Goal: Task Accomplishment & Management: Use online tool/utility

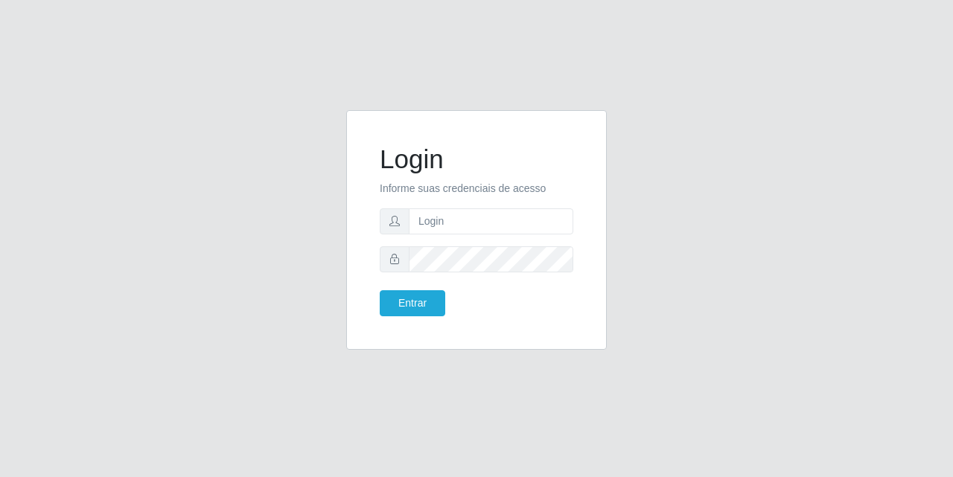
type input "[EMAIL_ADDRESS][DOMAIN_NAME]"
click at [380, 290] on button "Entrar" at bounding box center [413, 303] width 66 height 26
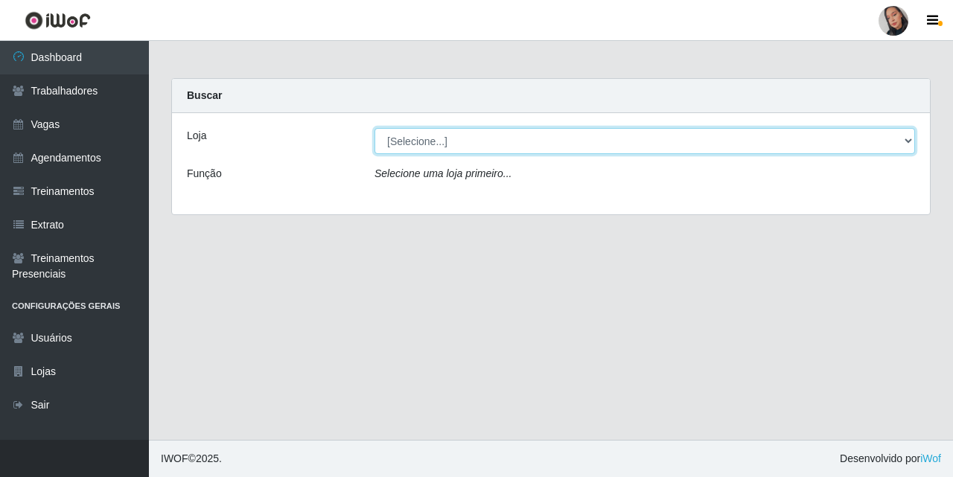
click at [451, 135] on select "[Selecione...] Supermercado [GEOGRAPHIC_DATA]" at bounding box center [645, 141] width 541 height 26
select select "165"
click at [375, 128] on select "[Selecione...] Supermercado [GEOGRAPHIC_DATA]" at bounding box center [645, 141] width 541 height 26
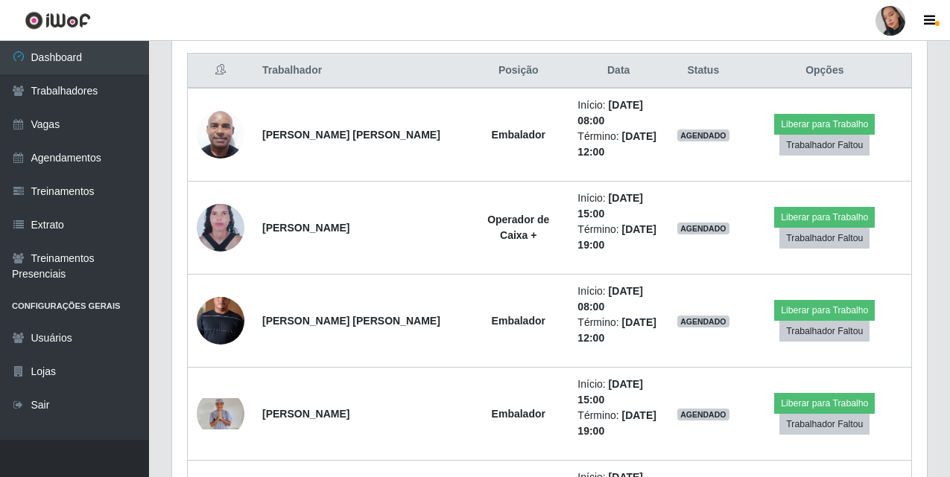
scroll to position [567, 0]
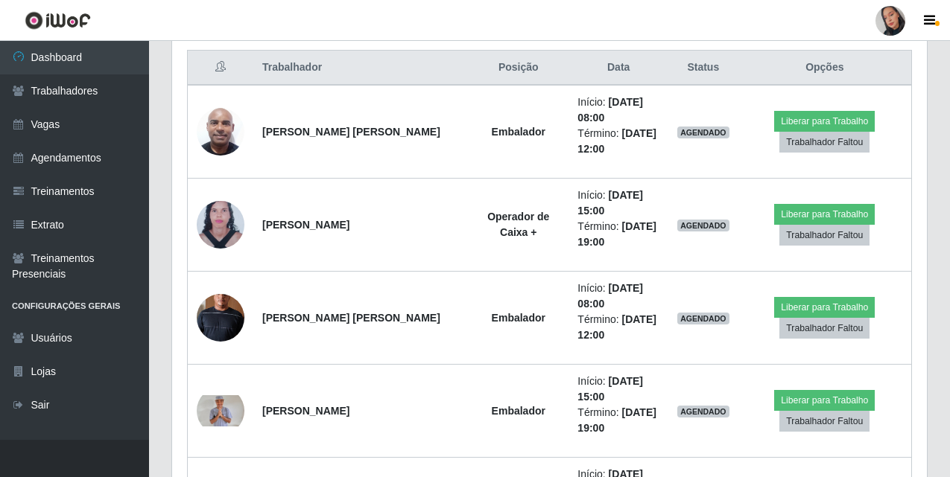
click at [889, 25] on div at bounding box center [890, 21] width 30 height 30
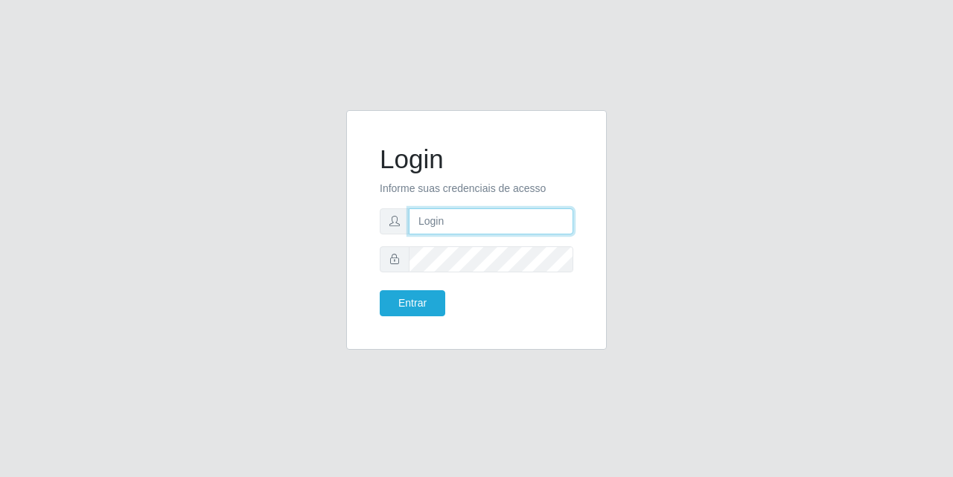
click at [556, 210] on input "text" at bounding box center [491, 222] width 165 height 26
type input "[EMAIL_ADDRESS][DOMAIN_NAME]"
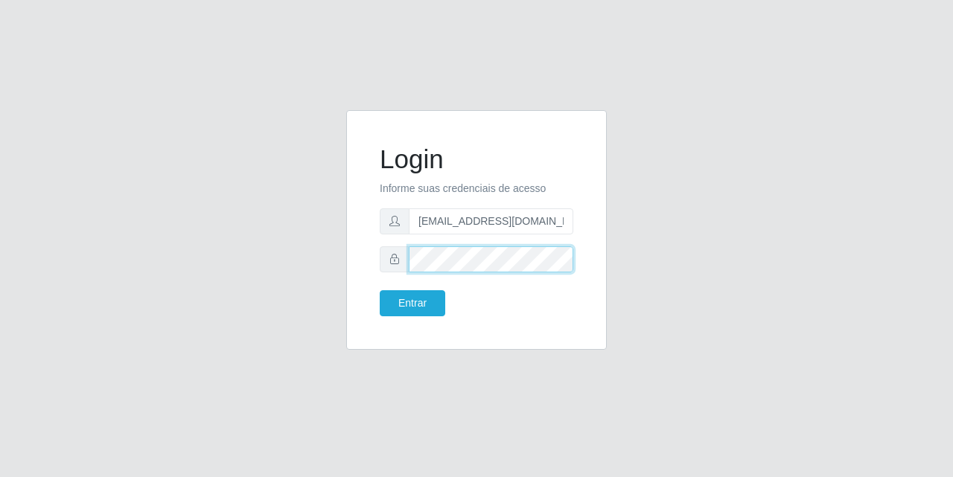
click at [380, 290] on button "Entrar" at bounding box center [413, 303] width 66 height 26
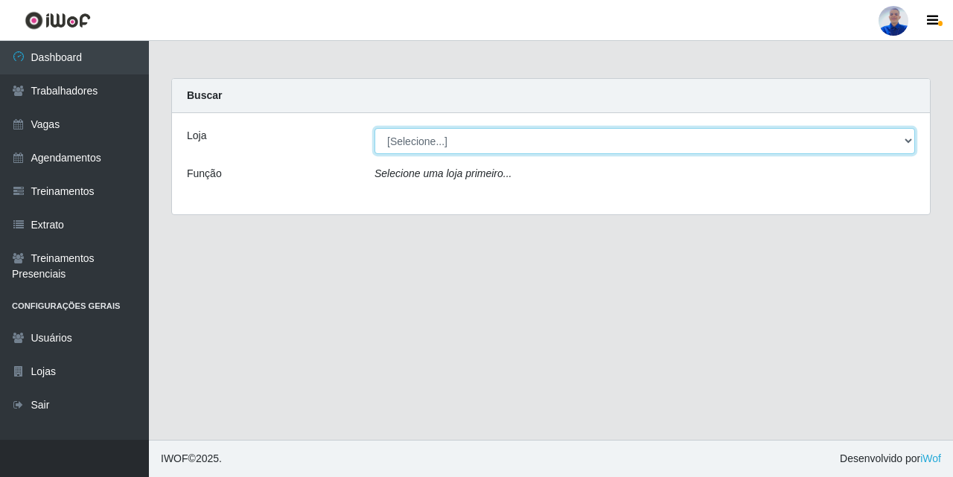
click at [418, 150] on select "[Selecione...] Supermercado [GEOGRAPHIC_DATA]" at bounding box center [645, 141] width 541 height 26
select select "165"
click at [375, 128] on select "[Selecione...] Supermercado [GEOGRAPHIC_DATA]" at bounding box center [645, 141] width 541 height 26
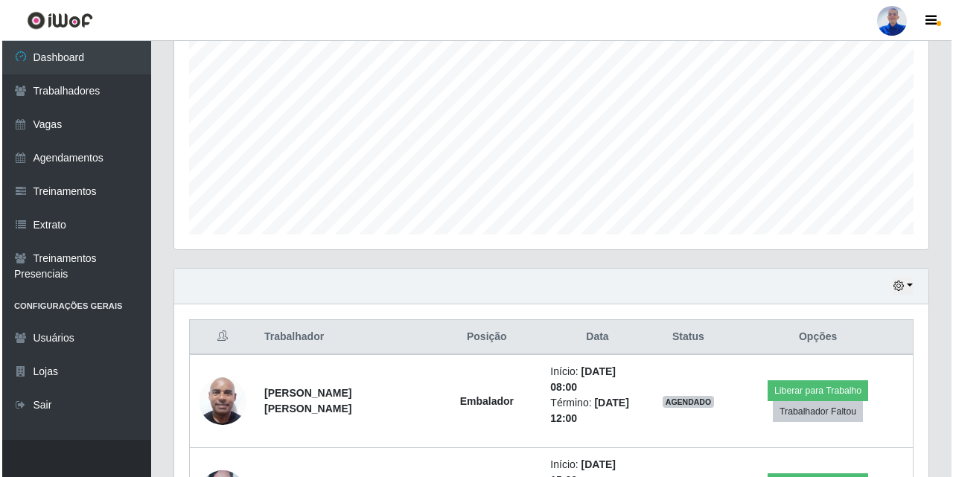
scroll to position [401, 0]
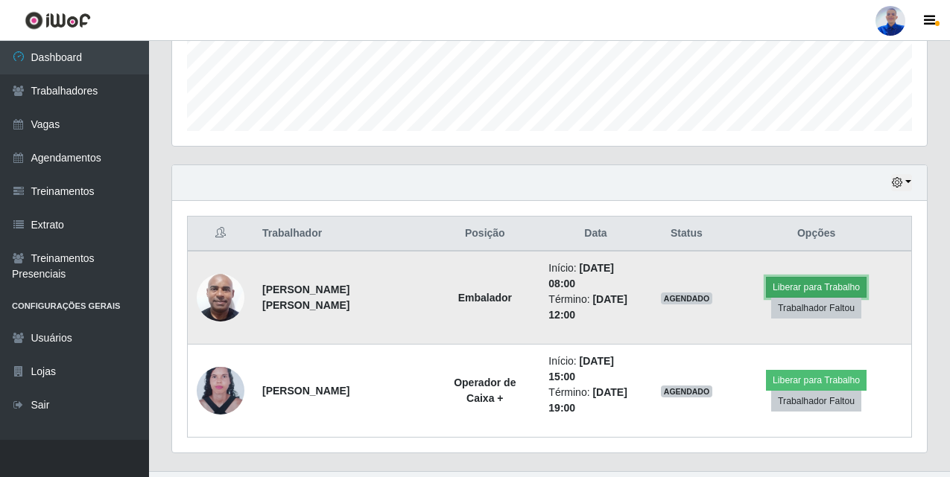
click at [782, 277] on button "Liberar para Trabalho" at bounding box center [816, 287] width 101 height 21
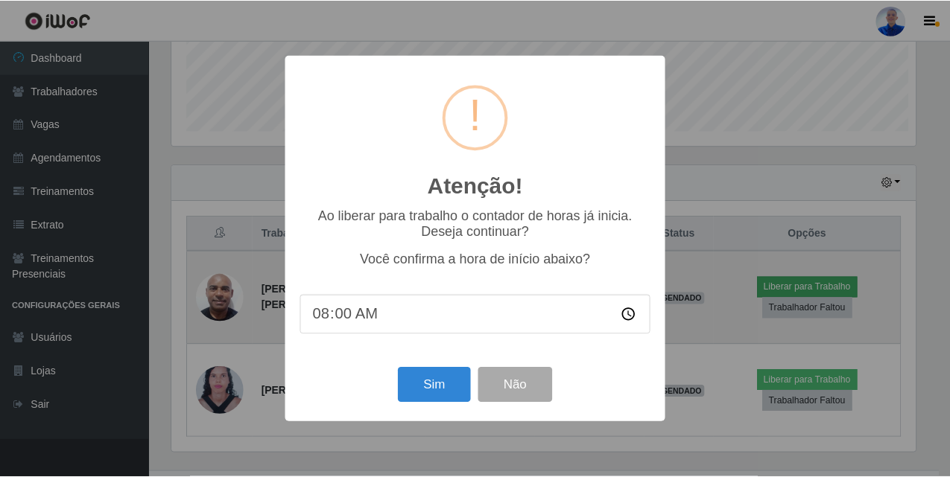
scroll to position [309, 747]
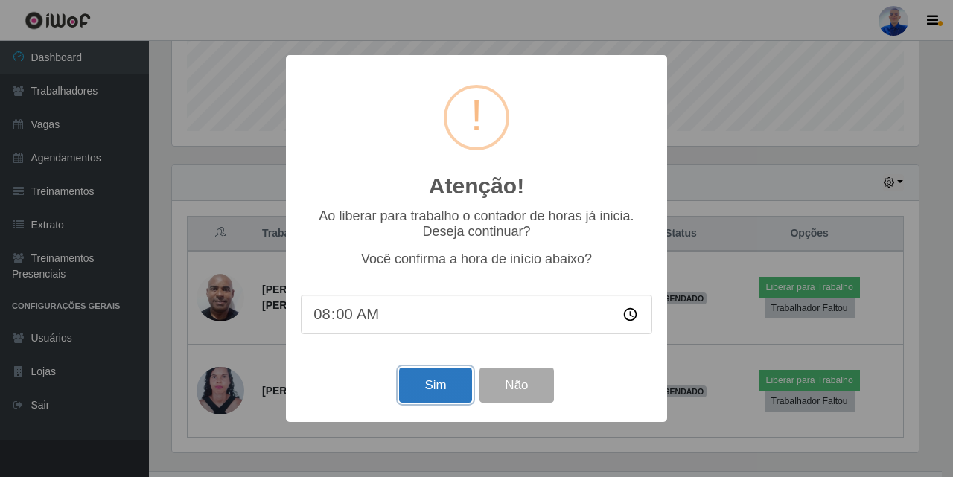
click at [448, 378] on button "Sim" at bounding box center [435, 385] width 72 height 35
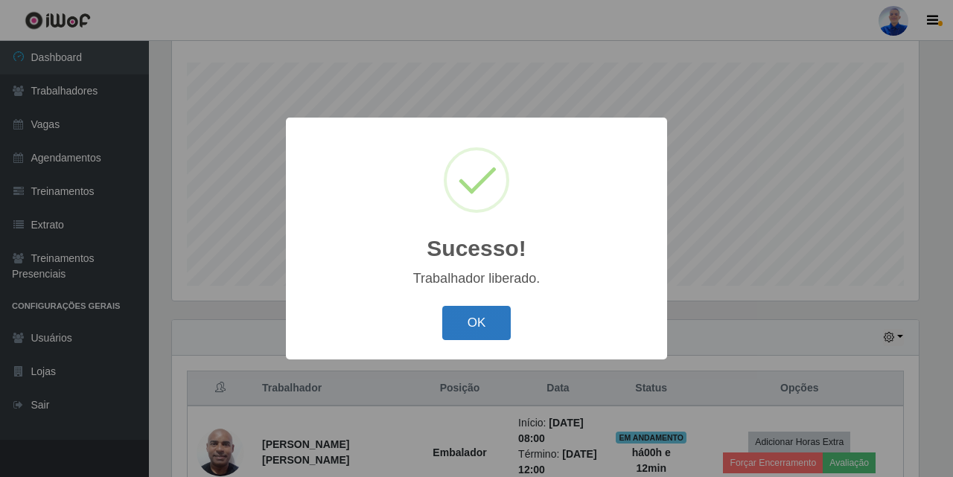
click at [478, 327] on button "OK" at bounding box center [476, 323] width 69 height 35
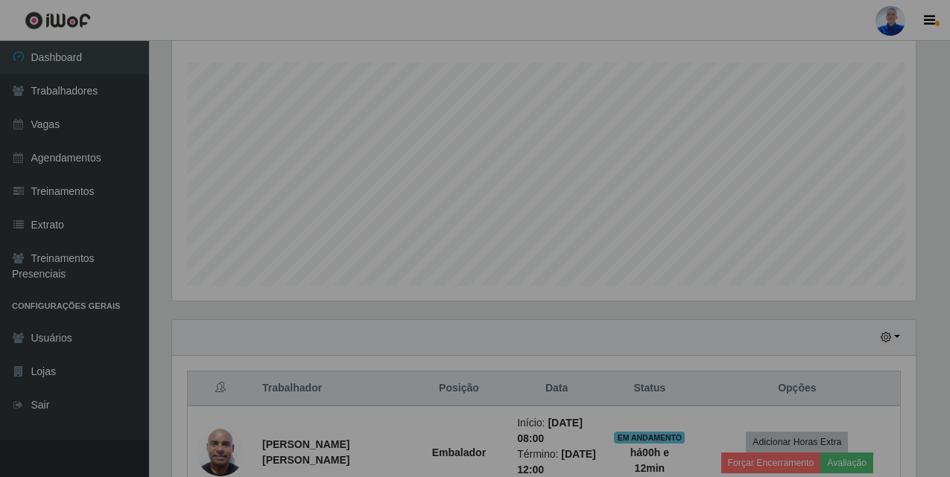
scroll to position [309, 754]
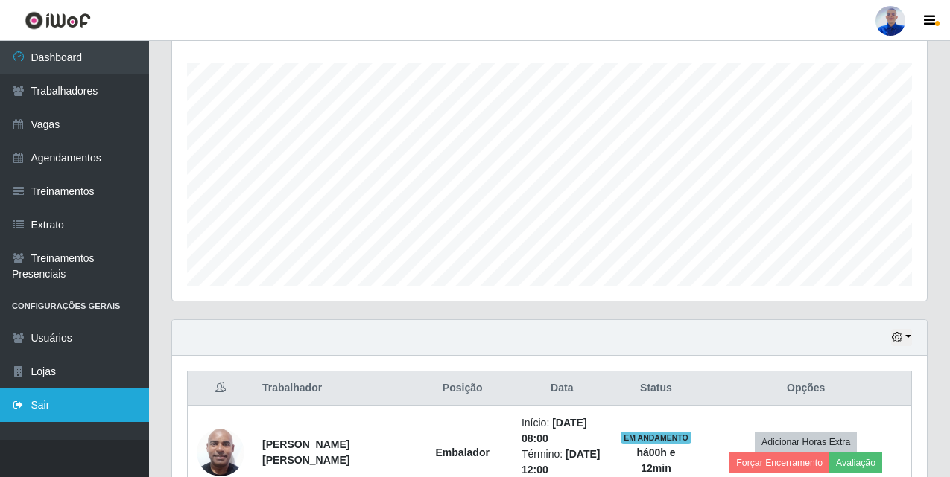
click at [71, 395] on link "Sair" at bounding box center [74, 406] width 149 height 34
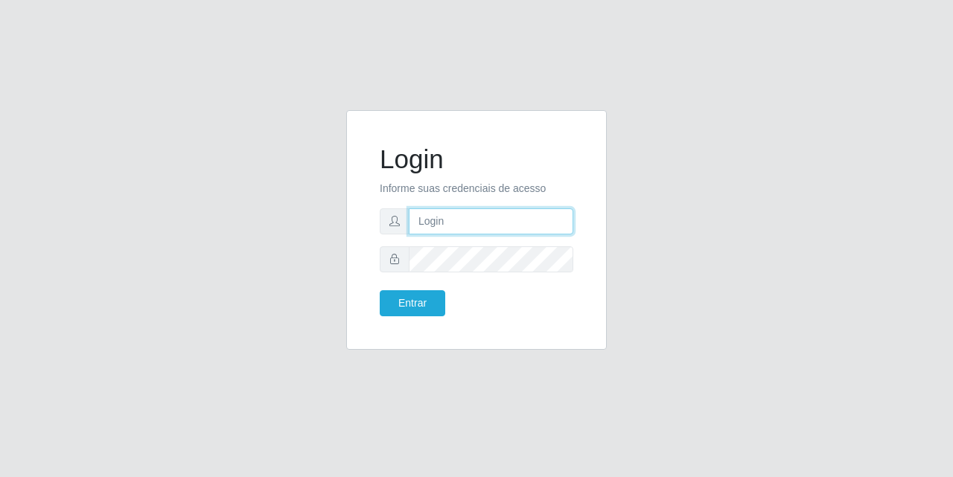
click at [455, 229] on input "text" at bounding box center [491, 222] width 165 height 26
click at [490, 314] on div "Entrar" at bounding box center [477, 303] width 216 height 26
click at [457, 232] on input "[EMAIL_ADDRESS][DOMAIN_NAME]" at bounding box center [491, 222] width 165 height 26
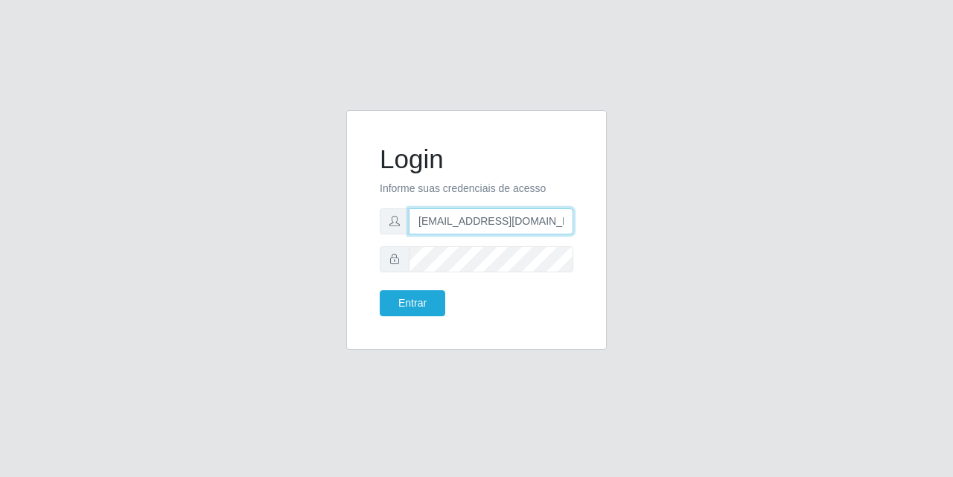
click at [457, 232] on input "[EMAIL_ADDRESS][DOMAIN_NAME]" at bounding box center [491, 222] width 165 height 26
type input "Y"
type input "[EMAIL_ADDRESS][DOMAIN_NAME]"
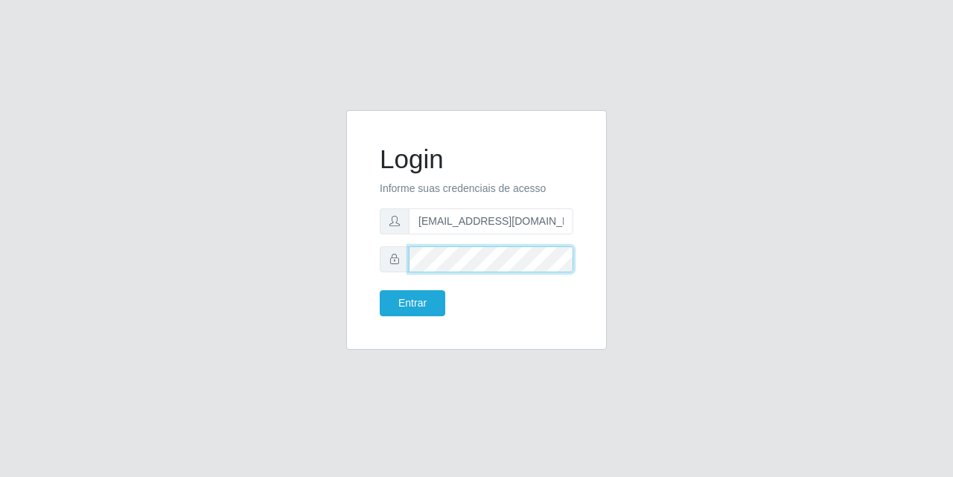
click at [380, 290] on button "Entrar" at bounding box center [413, 303] width 66 height 26
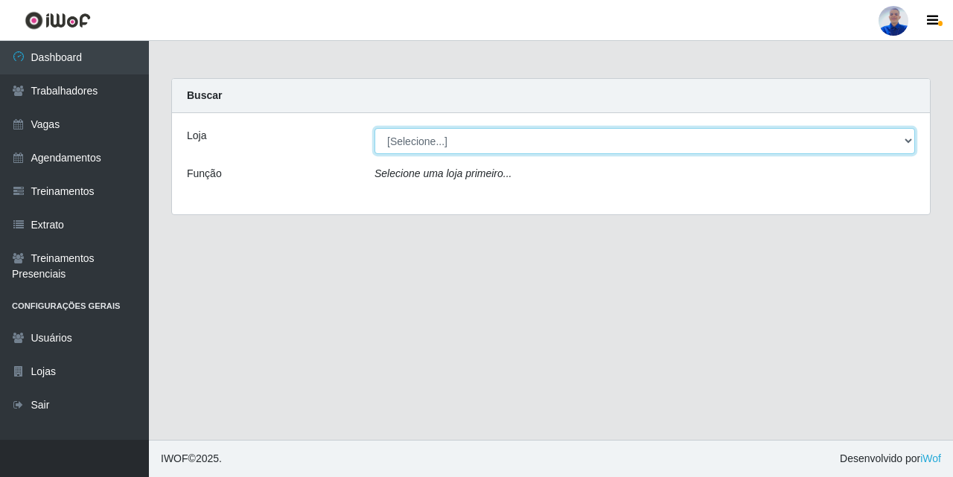
click at [419, 137] on select "[Selecione...] Supermercado [GEOGRAPHIC_DATA]" at bounding box center [645, 141] width 541 height 26
select select "165"
click at [375, 128] on select "[Selecione...] Supermercado [GEOGRAPHIC_DATA]" at bounding box center [645, 141] width 541 height 26
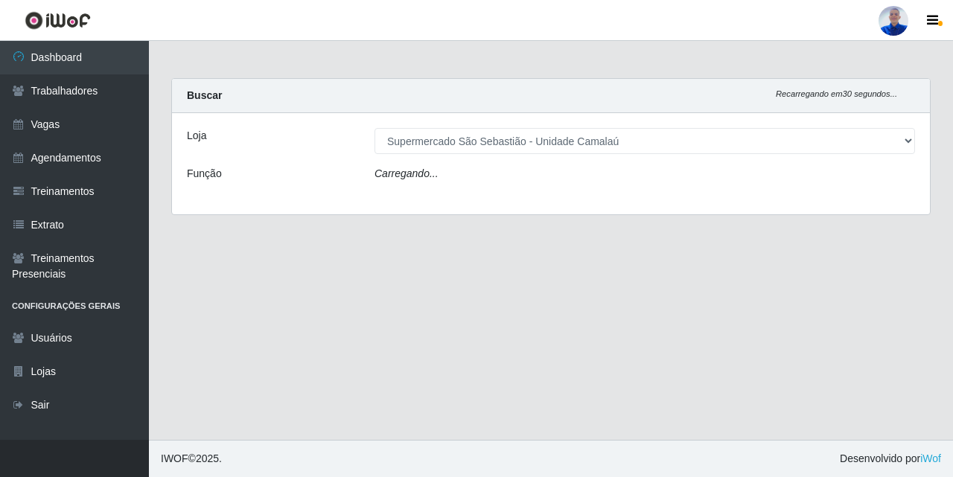
click at [416, 191] on div "Loja [Selecione...] Supermercado [GEOGRAPHIC_DATA] - Unidade Camalaú Função Car…" at bounding box center [551, 163] width 758 height 101
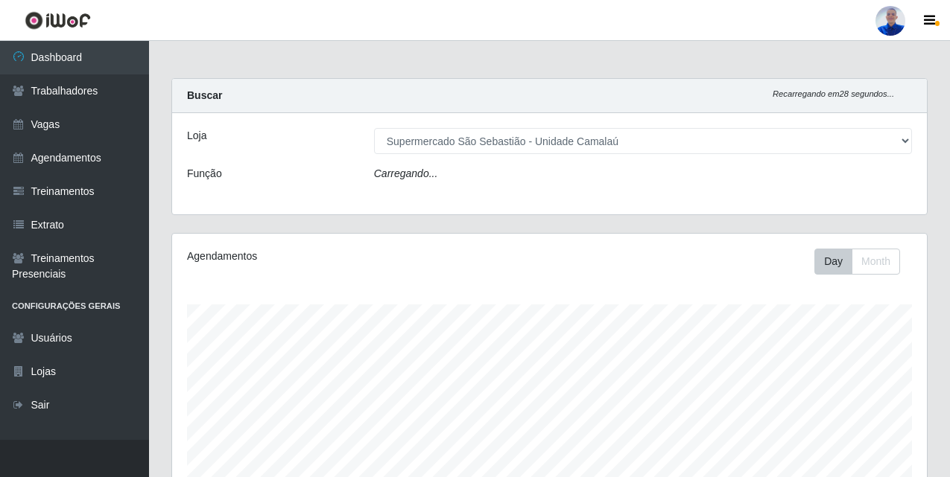
scroll to position [309, 754]
click at [60, 168] on link "Agendamentos" at bounding box center [74, 158] width 149 height 34
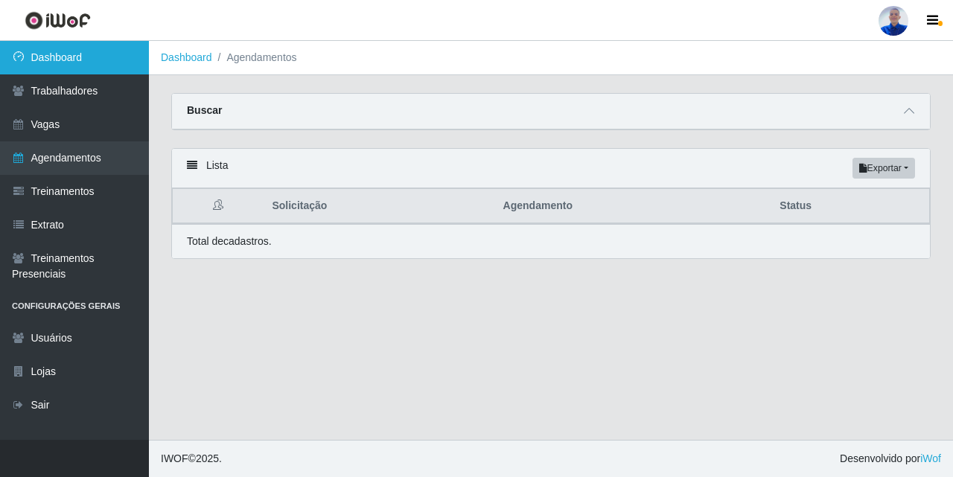
click at [96, 54] on link "Dashboard" at bounding box center [74, 58] width 149 height 34
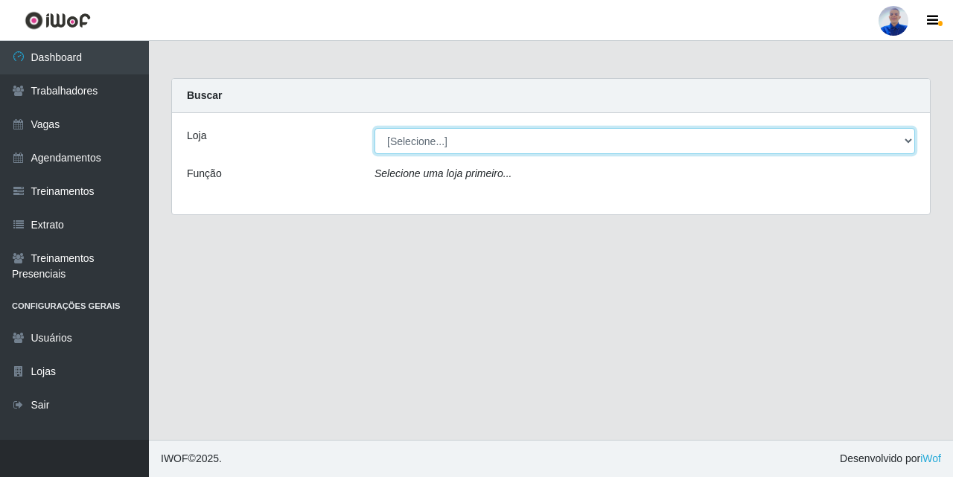
click at [384, 138] on select "[Selecione...] Supermercado [GEOGRAPHIC_DATA]" at bounding box center [645, 141] width 541 height 26
click at [375, 128] on select "[Selecione...] Supermercado [GEOGRAPHIC_DATA]" at bounding box center [645, 141] width 541 height 26
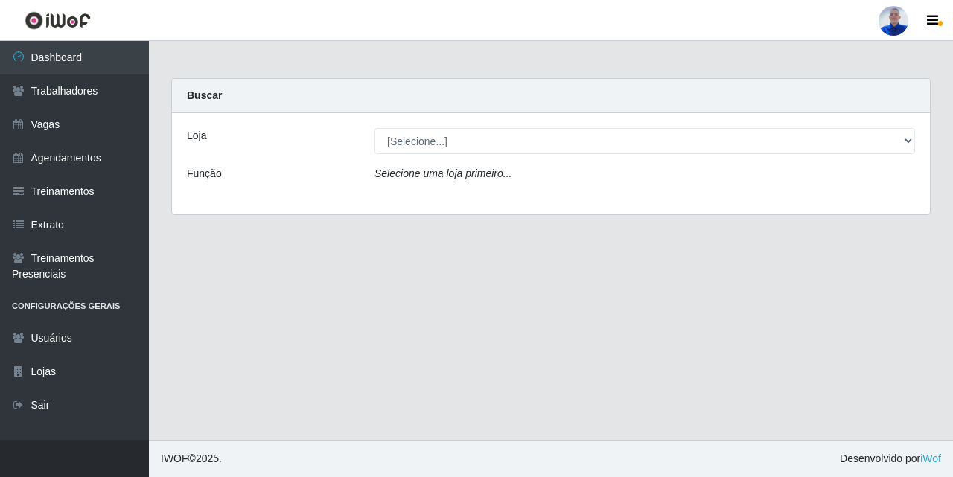
click at [409, 160] on div "Loja [Selecione...] Supermercado São Sebastião - Unidade Camalaú Função Selecio…" at bounding box center [551, 163] width 758 height 101
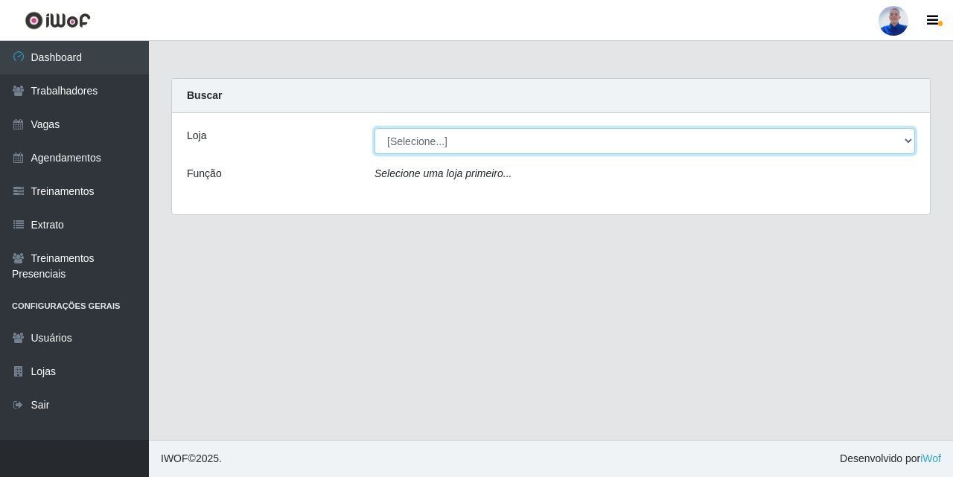
drag, startPoint x: 407, startPoint y: 143, endPoint x: 418, endPoint y: 153, distance: 14.8
click at [407, 143] on select "[Selecione...] Supermercado [GEOGRAPHIC_DATA]" at bounding box center [645, 141] width 541 height 26
select select "165"
click at [375, 128] on select "[Selecione...] Supermercado [GEOGRAPHIC_DATA]" at bounding box center [645, 141] width 541 height 26
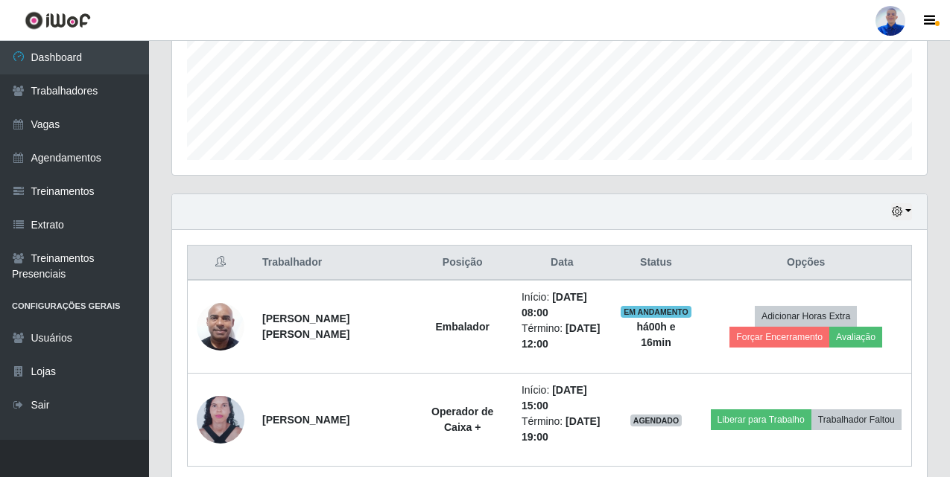
scroll to position [309, 754]
click at [914, 211] on div "Hoje 1 dia 3 dias 1 Semana Não encerrados" at bounding box center [549, 212] width 754 height 36
click at [909, 209] on button "button" at bounding box center [901, 211] width 21 height 17
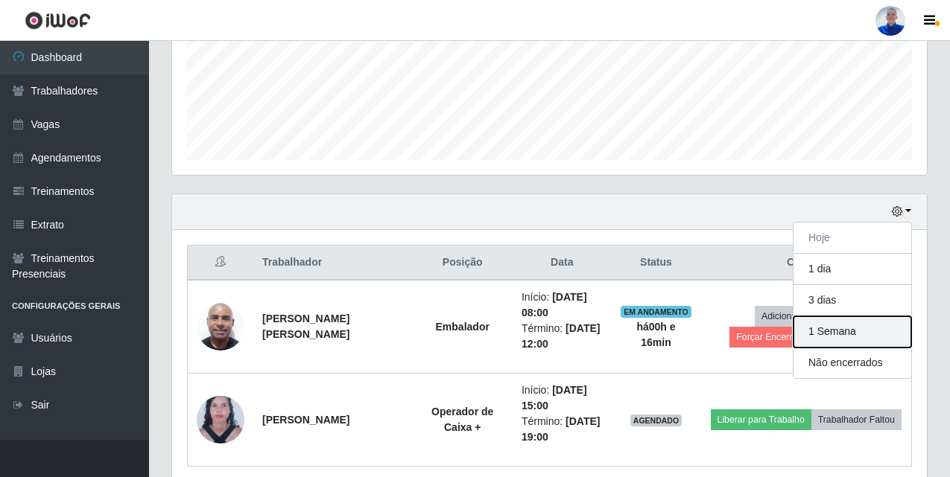
click at [823, 324] on button "1 Semana" at bounding box center [852, 332] width 118 height 31
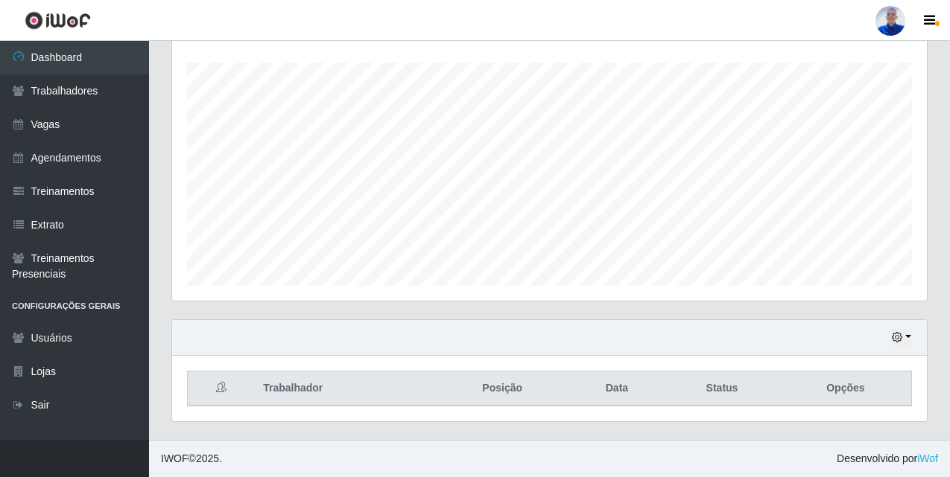
click at [823, 324] on div "Hoje 1 dia 3 dias 1 Semana Não encerrados" at bounding box center [549, 338] width 754 height 36
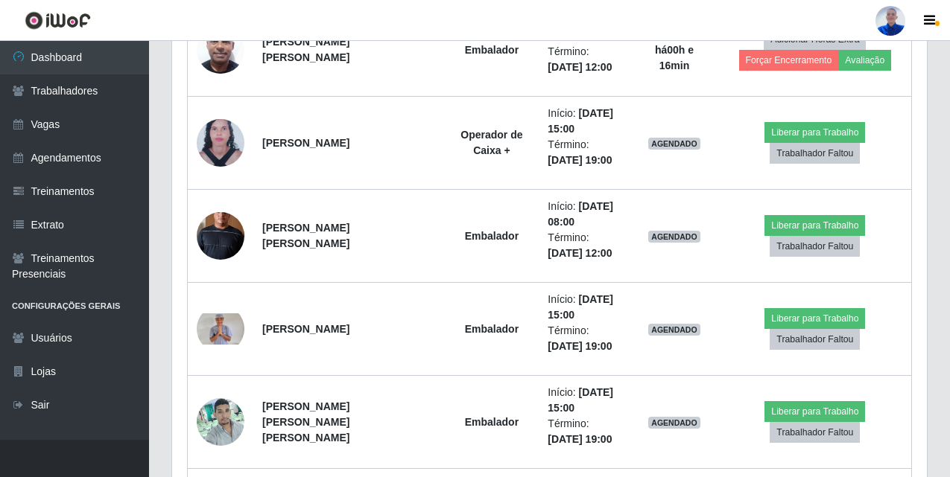
scroll to position [433, 0]
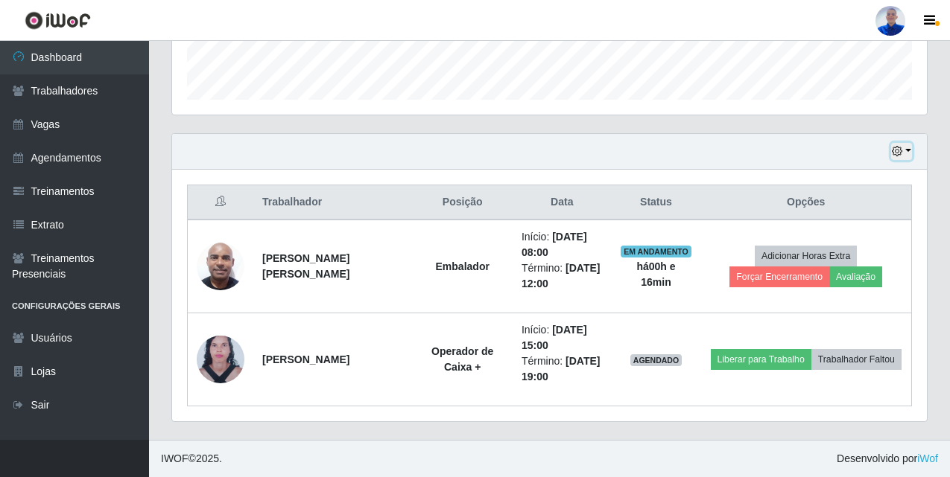
click at [901, 144] on button "button" at bounding box center [901, 151] width 21 height 17
click at [900, 154] on icon "button" at bounding box center [896, 151] width 10 height 10
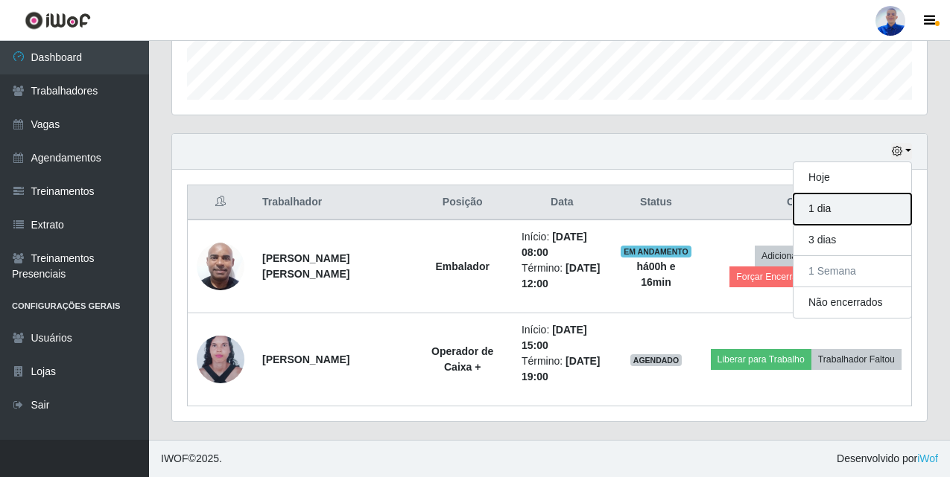
click at [815, 219] on button "1 dia" at bounding box center [852, 209] width 118 height 31
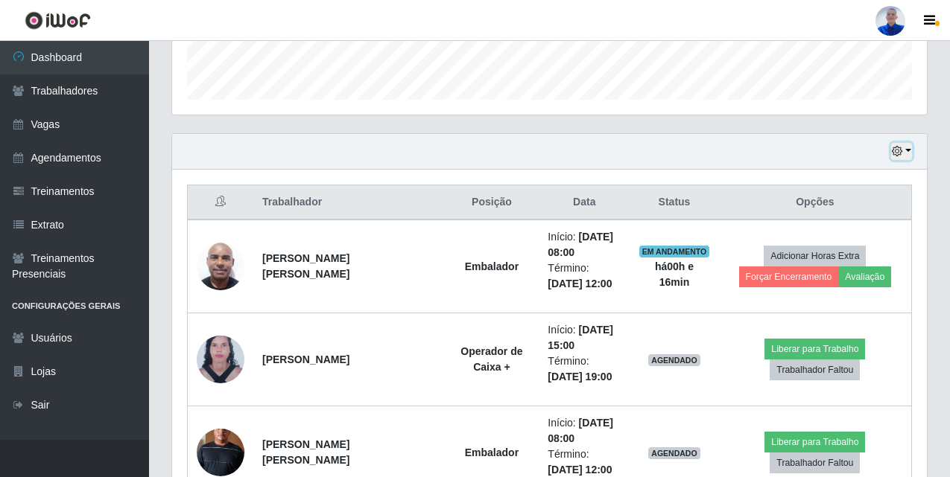
click at [892, 150] on icon "button" at bounding box center [896, 151] width 10 height 10
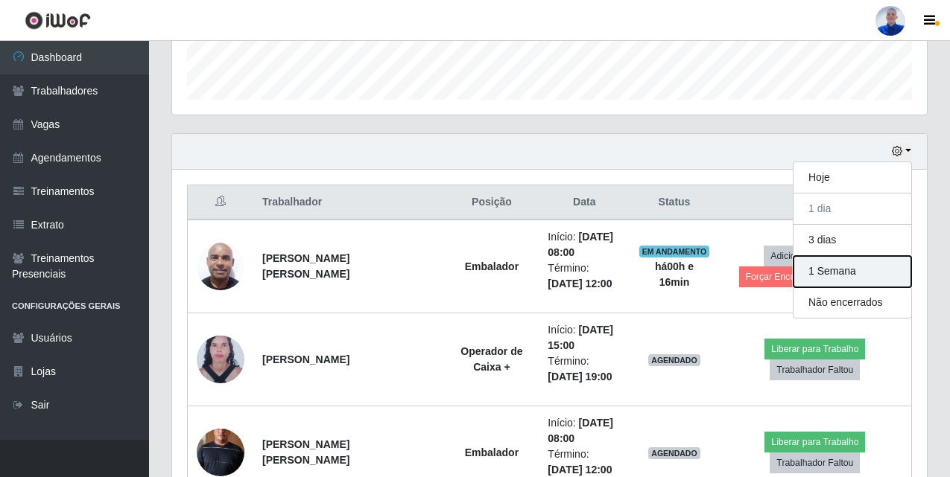
click at [868, 267] on button "1 Semana" at bounding box center [852, 271] width 118 height 31
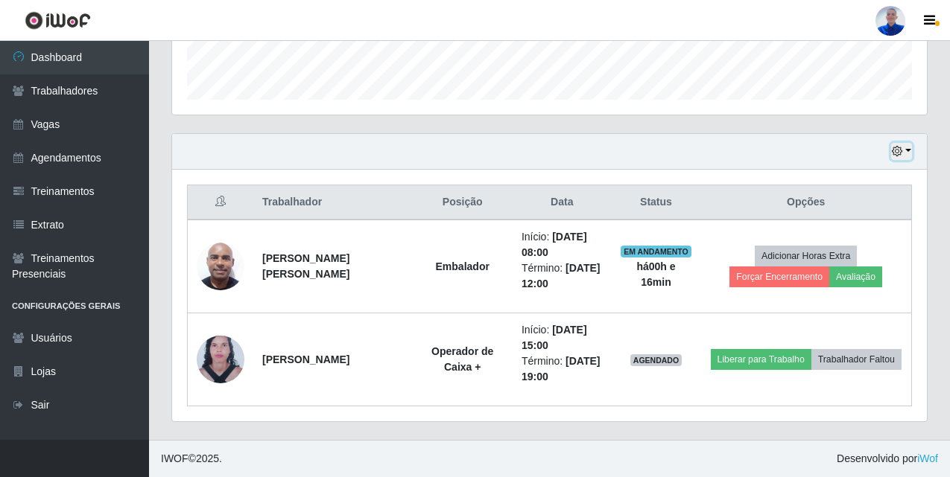
click at [904, 152] on button "button" at bounding box center [901, 151] width 21 height 17
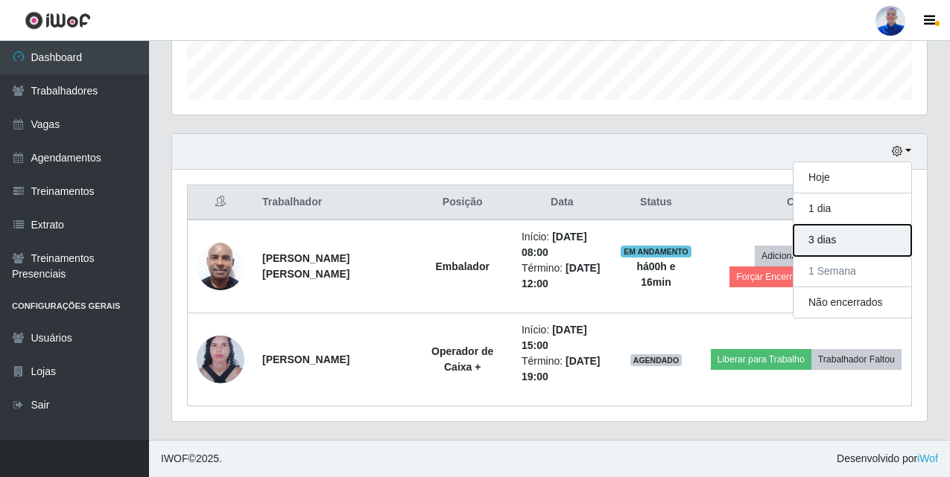
click at [817, 238] on button "3 dias" at bounding box center [852, 240] width 118 height 31
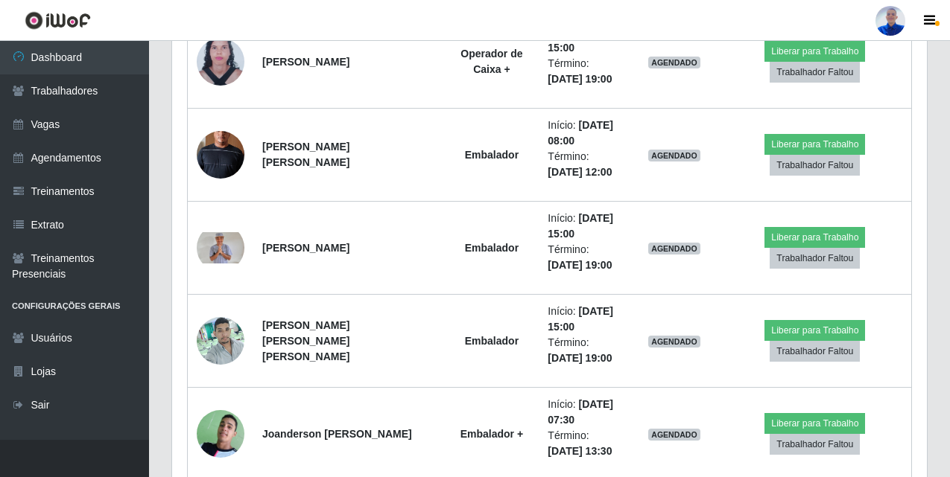
scroll to position [507, 0]
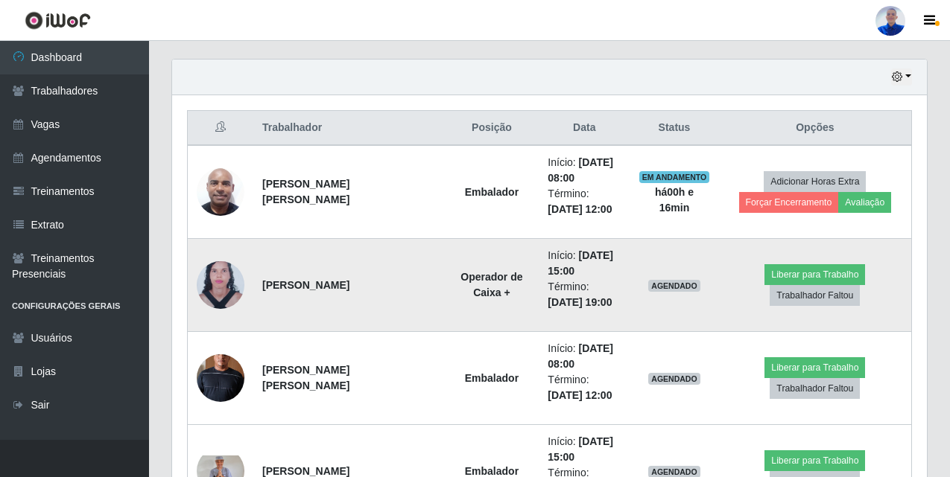
click at [235, 283] on img at bounding box center [221, 285] width 48 height 65
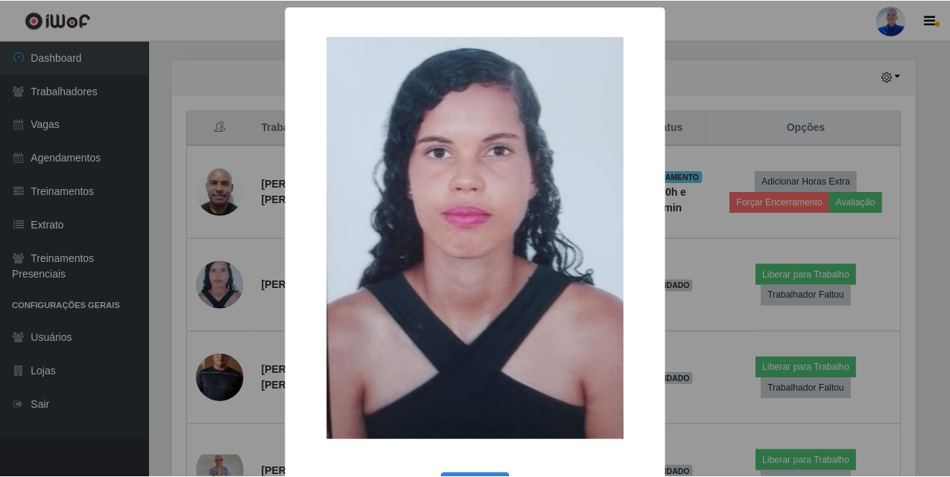
scroll to position [57, 0]
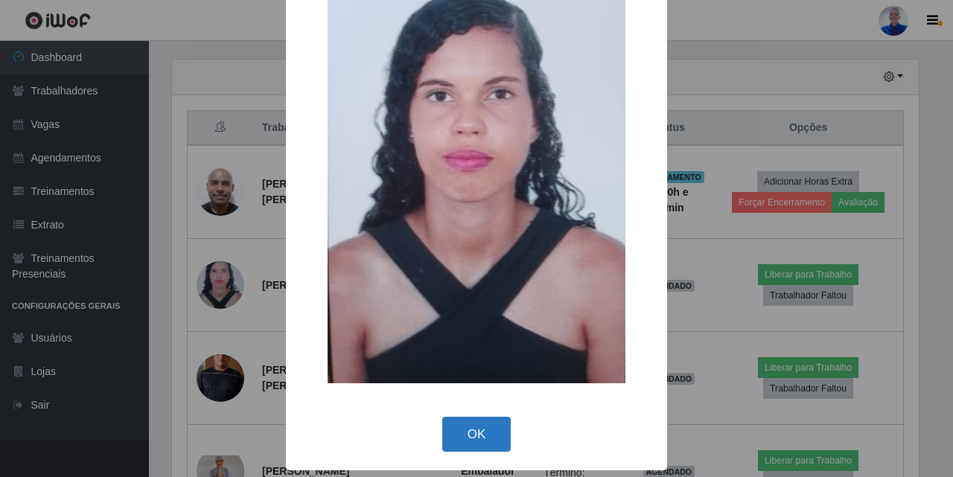
click at [462, 439] on button "OK" at bounding box center [476, 434] width 69 height 35
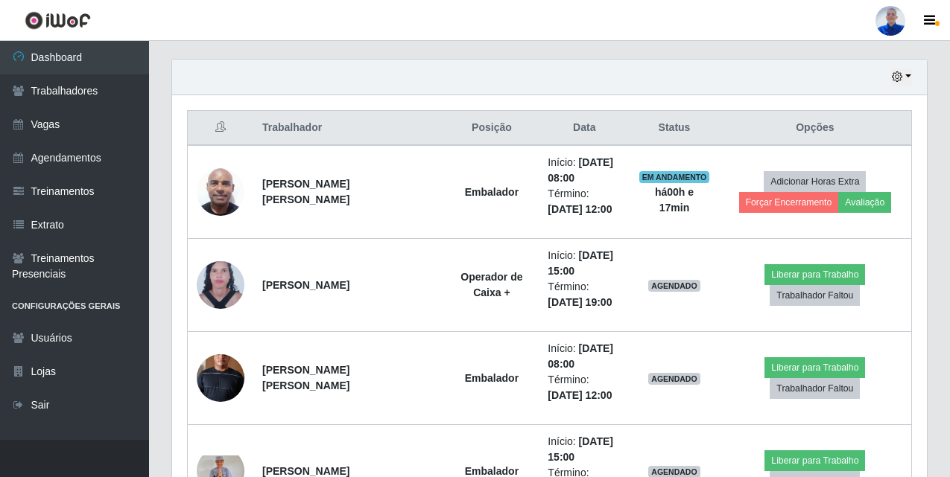
scroll to position [309, 754]
click at [903, 77] on button "button" at bounding box center [901, 77] width 21 height 17
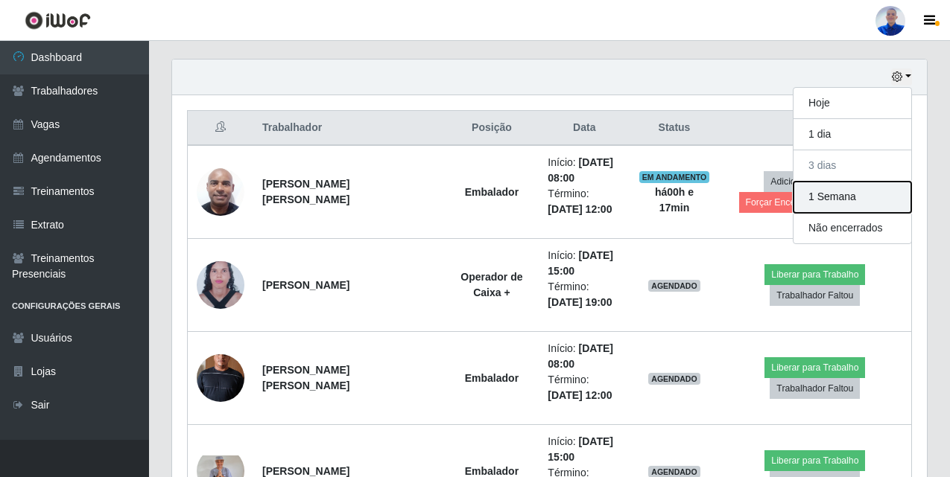
click at [855, 202] on button "1 Semana" at bounding box center [852, 197] width 118 height 31
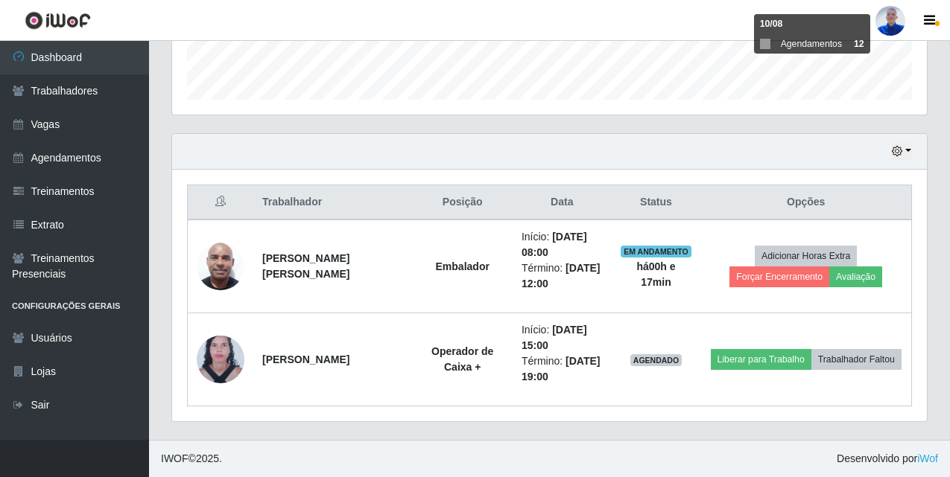
scroll to position [433, 0]
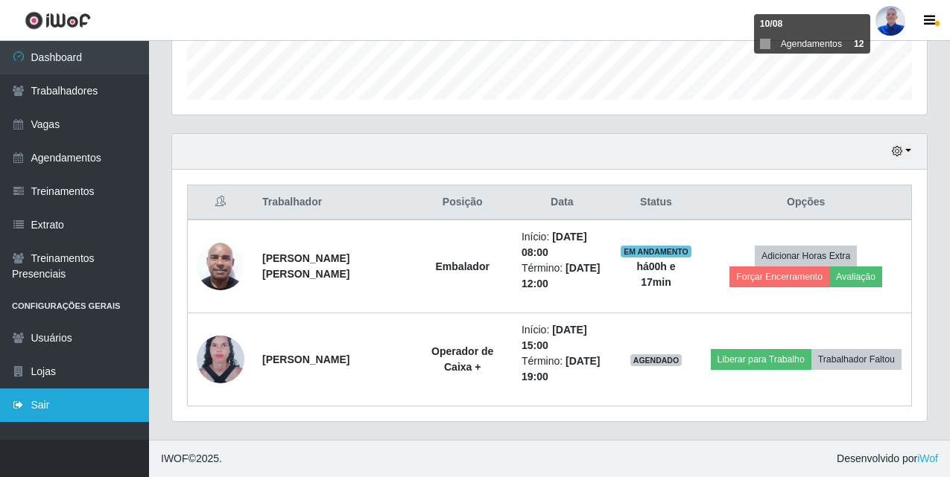
click at [56, 416] on link "Sair" at bounding box center [74, 406] width 149 height 34
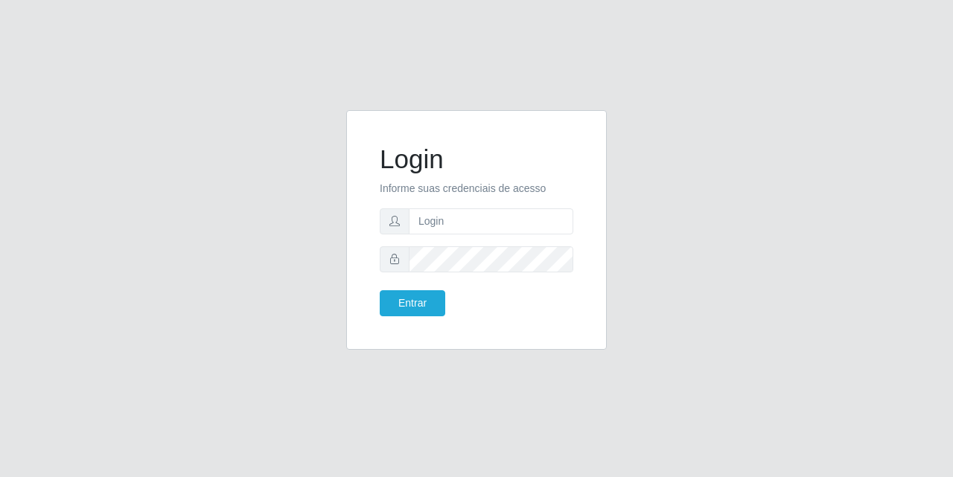
click at [672, 393] on div "Login Informe suas credenciais de acesso Entrar" at bounding box center [476, 238] width 953 height 477
click at [564, 423] on div "Login Informe suas credenciais de acesso Entrar" at bounding box center [476, 238] width 953 height 477
click at [564, 422] on div "Login Informe suas credenciais de acesso Entrar" at bounding box center [476, 238] width 953 height 477
click at [246, 258] on div "Login Informe suas credenciais de acesso Entrar" at bounding box center [476, 239] width 849 height 258
